Goal: Complete application form

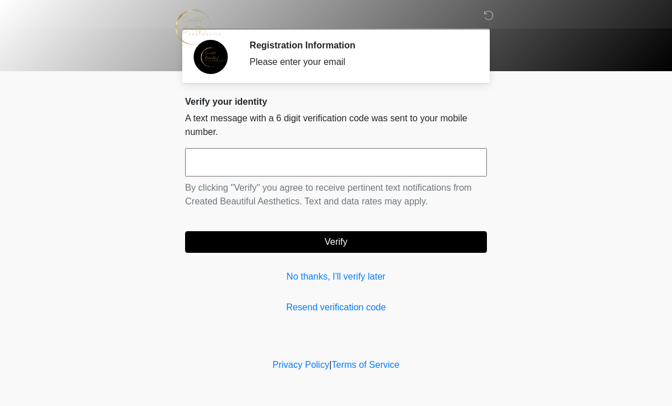
click at [364, 293] on div "Verify your identity A text message with a 6 digit verification code was sent t…" at bounding box center [336, 205] width 302 height 218
click at [314, 161] on input "text" at bounding box center [336, 162] width 302 height 28
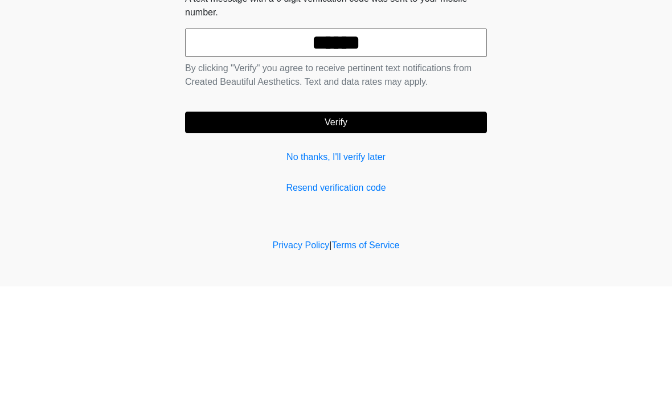
type input "******"
click at [394, 231] on button "Verify" at bounding box center [336, 242] width 302 height 22
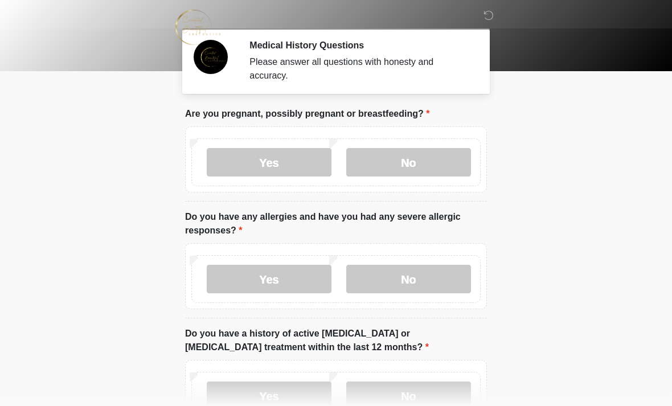
click at [413, 160] on label "No" at bounding box center [408, 162] width 125 height 28
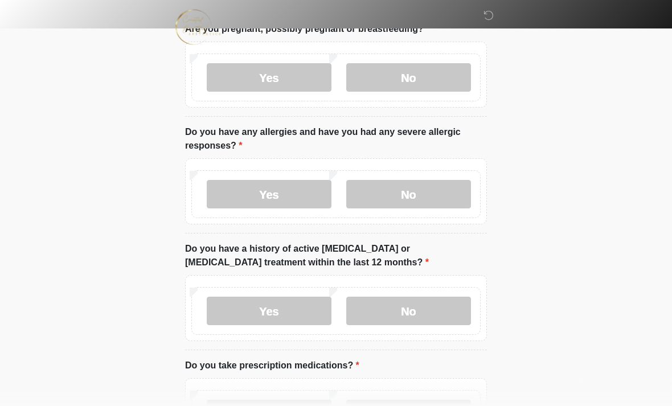
scroll to position [85, 0]
click at [411, 193] on label "No" at bounding box center [408, 194] width 125 height 28
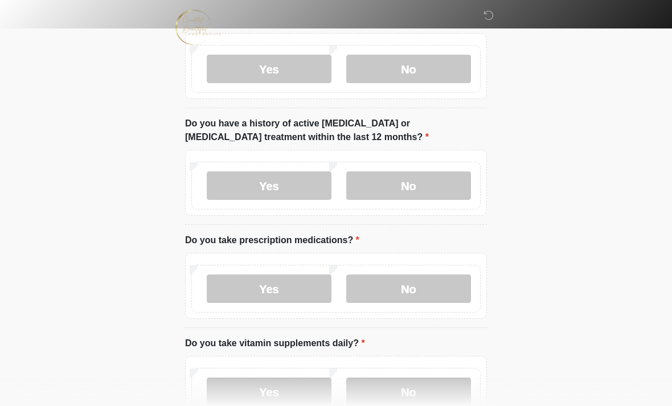
scroll to position [216, 0]
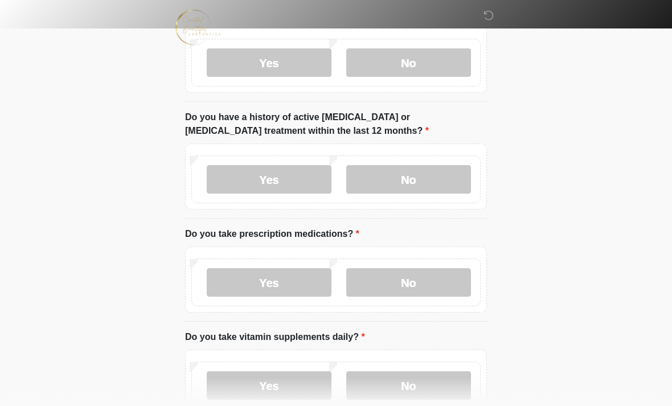
click at [405, 162] on div "Yes No" at bounding box center [335, 179] width 289 height 48
click at [425, 169] on label "No" at bounding box center [408, 179] width 125 height 28
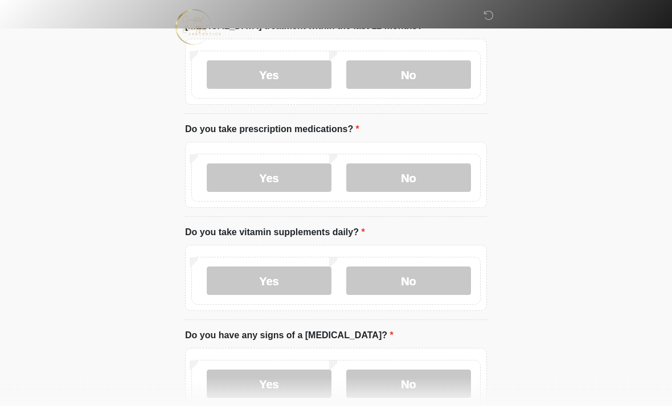
scroll to position [324, 0]
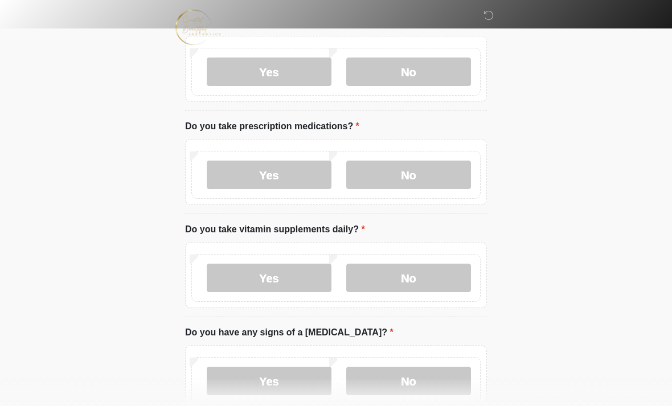
click at [299, 173] on label "Yes" at bounding box center [269, 174] width 125 height 28
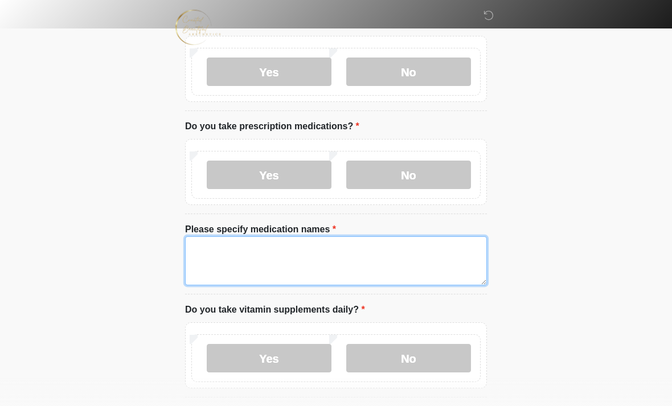
click at [257, 258] on textarea "Please specify medication names" at bounding box center [336, 260] width 302 height 49
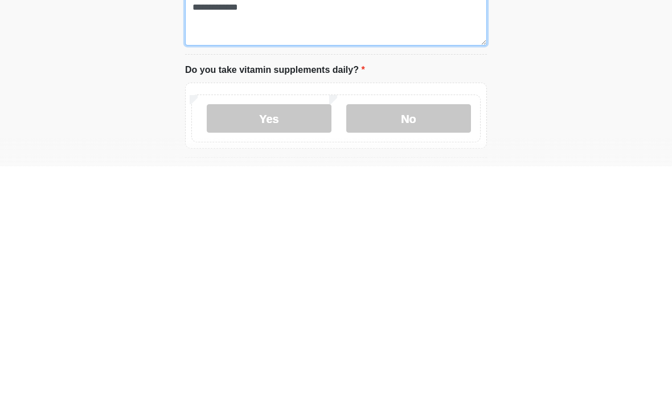
type textarea "**********"
click at [278, 344] on label "Yes" at bounding box center [269, 358] width 125 height 28
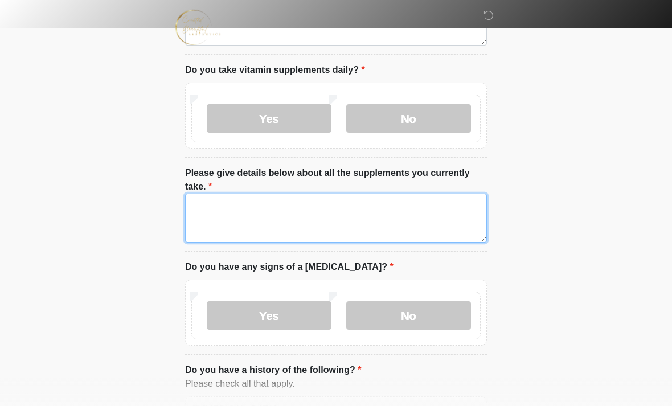
click at [289, 220] on textarea "Please give details below about all the supplements you currently take." at bounding box center [336, 218] width 302 height 49
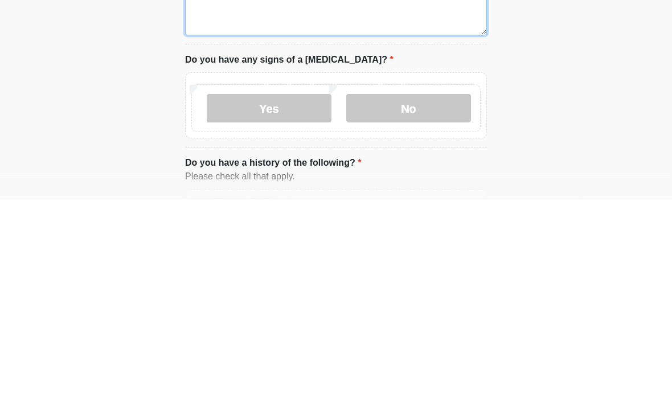
type textarea "*****"
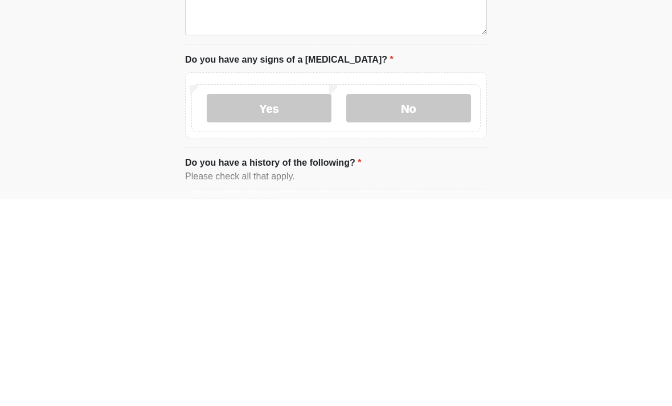
click at [431, 301] on label "No" at bounding box center [408, 315] width 125 height 28
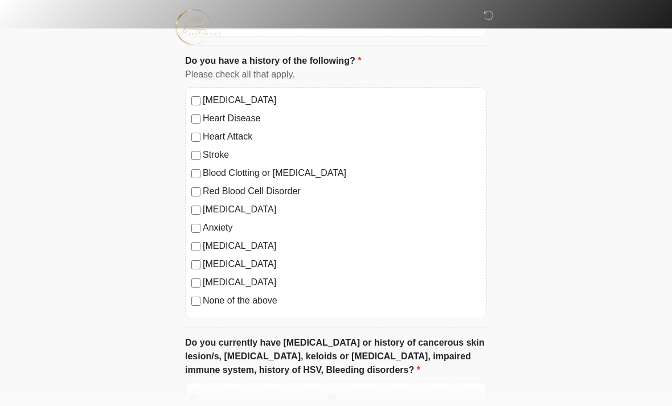
scroll to position [871, 0]
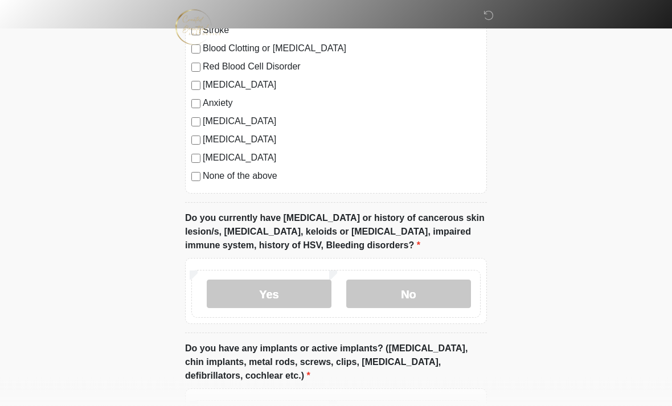
click at [422, 291] on label "No" at bounding box center [408, 294] width 125 height 28
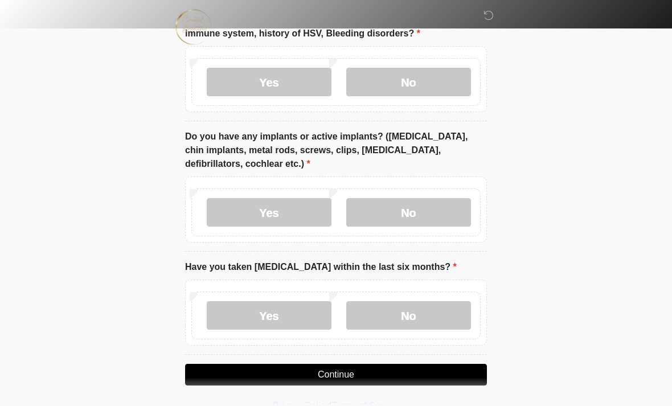
scroll to position [1209, 0]
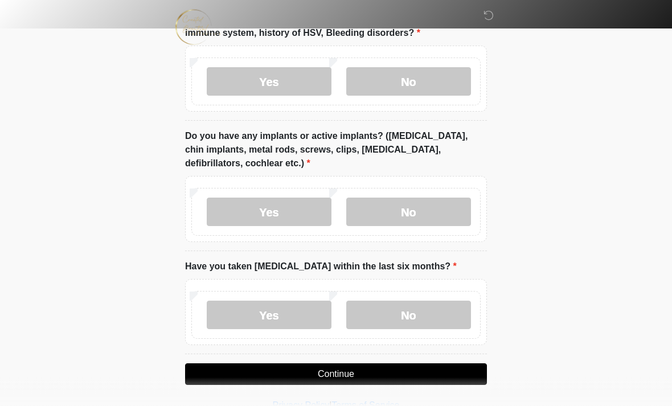
click at [421, 205] on label "No" at bounding box center [408, 212] width 125 height 28
click at [404, 310] on label "No" at bounding box center [408, 314] width 125 height 28
click at [433, 364] on button "Continue" at bounding box center [336, 374] width 302 height 22
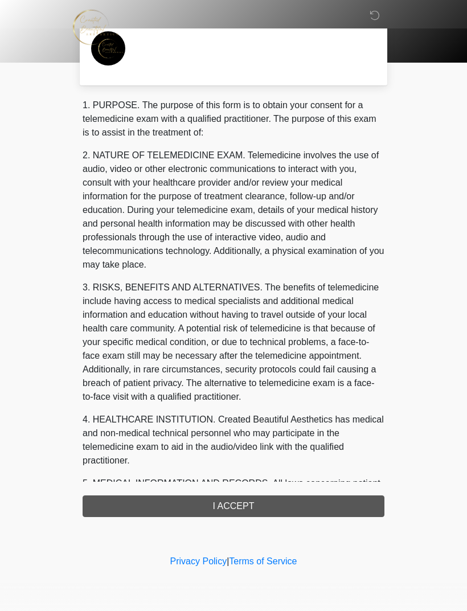
scroll to position [0, 0]
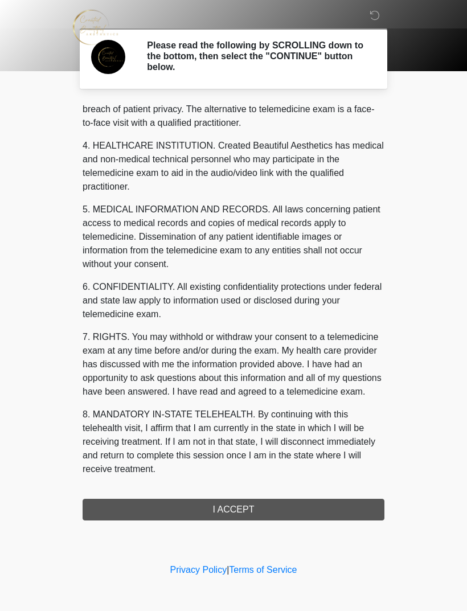
click at [292, 405] on button "I ACCEPT" at bounding box center [234, 510] width 302 height 22
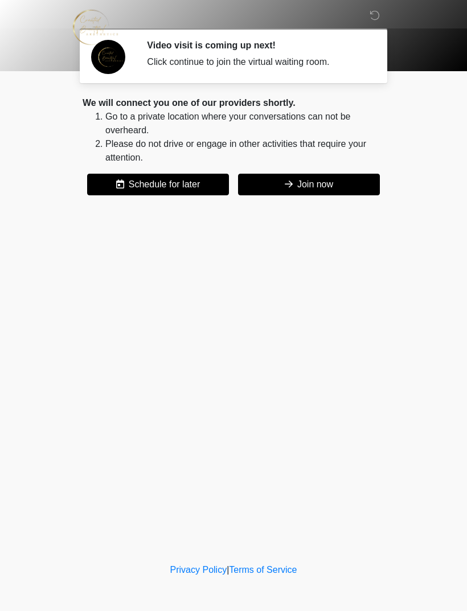
click at [328, 182] on button "Join now" at bounding box center [309, 185] width 142 height 22
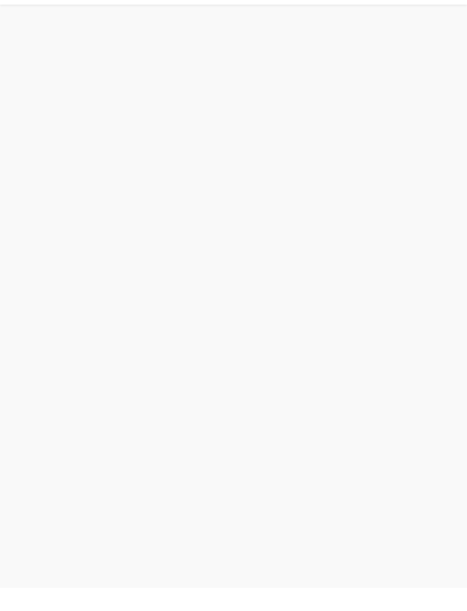
scroll to position [3, 0]
